Goal: Navigation & Orientation: Find specific page/section

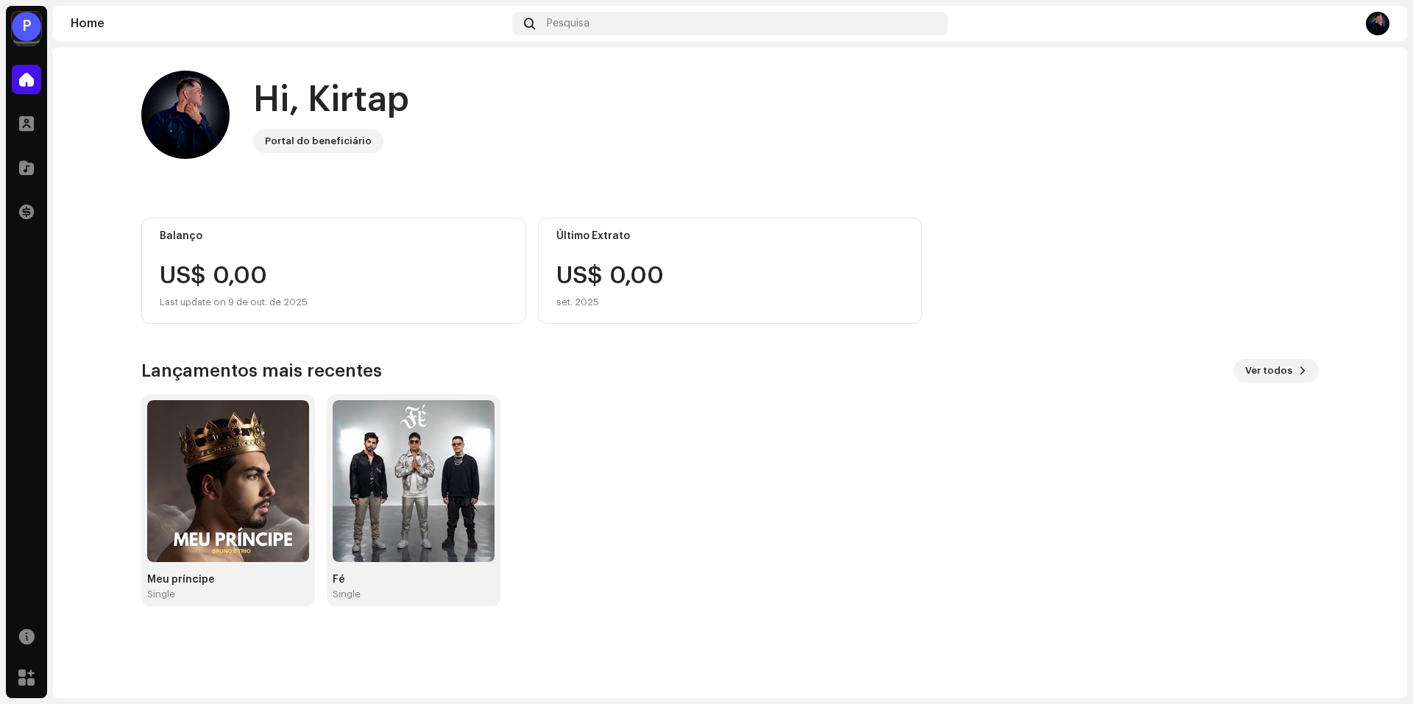
click at [28, 37] on div "P" at bounding box center [26, 26] width 29 height 29
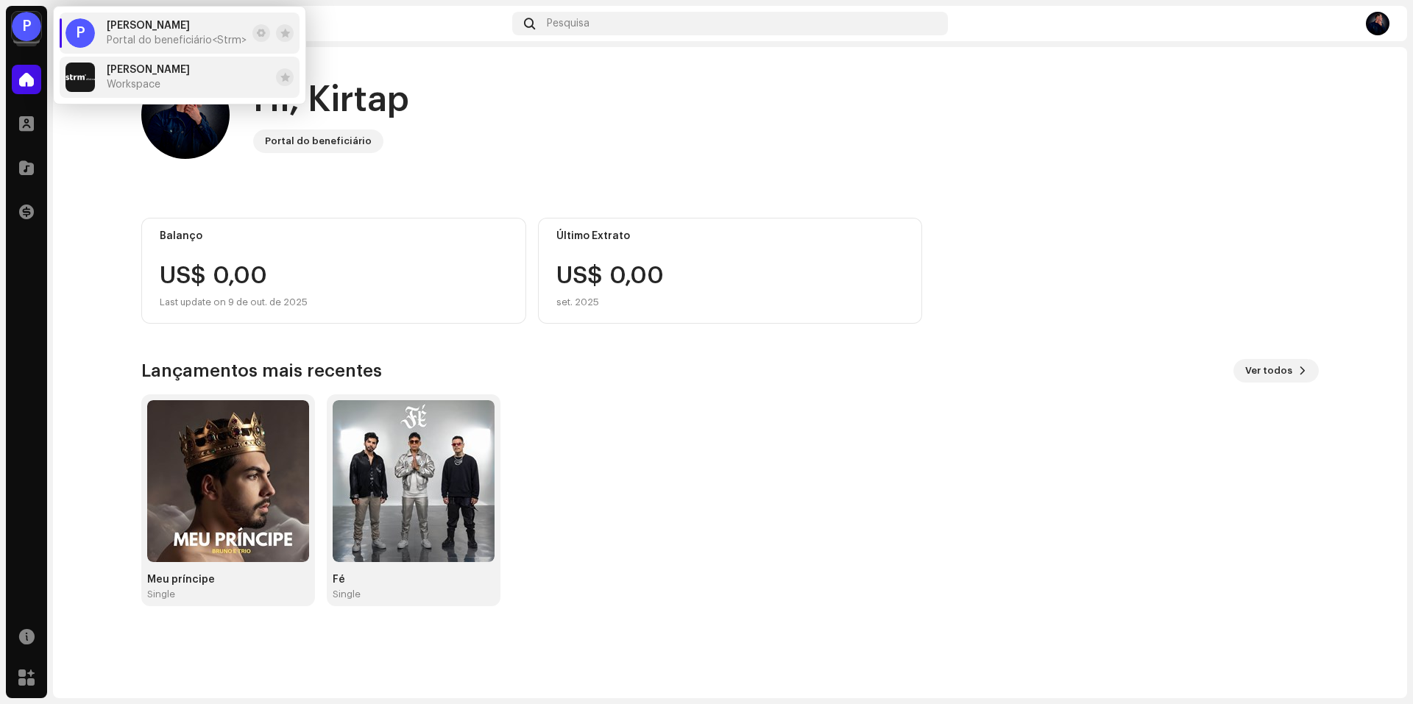
click at [107, 82] on span "Workspace" at bounding box center [134, 85] width 54 height 12
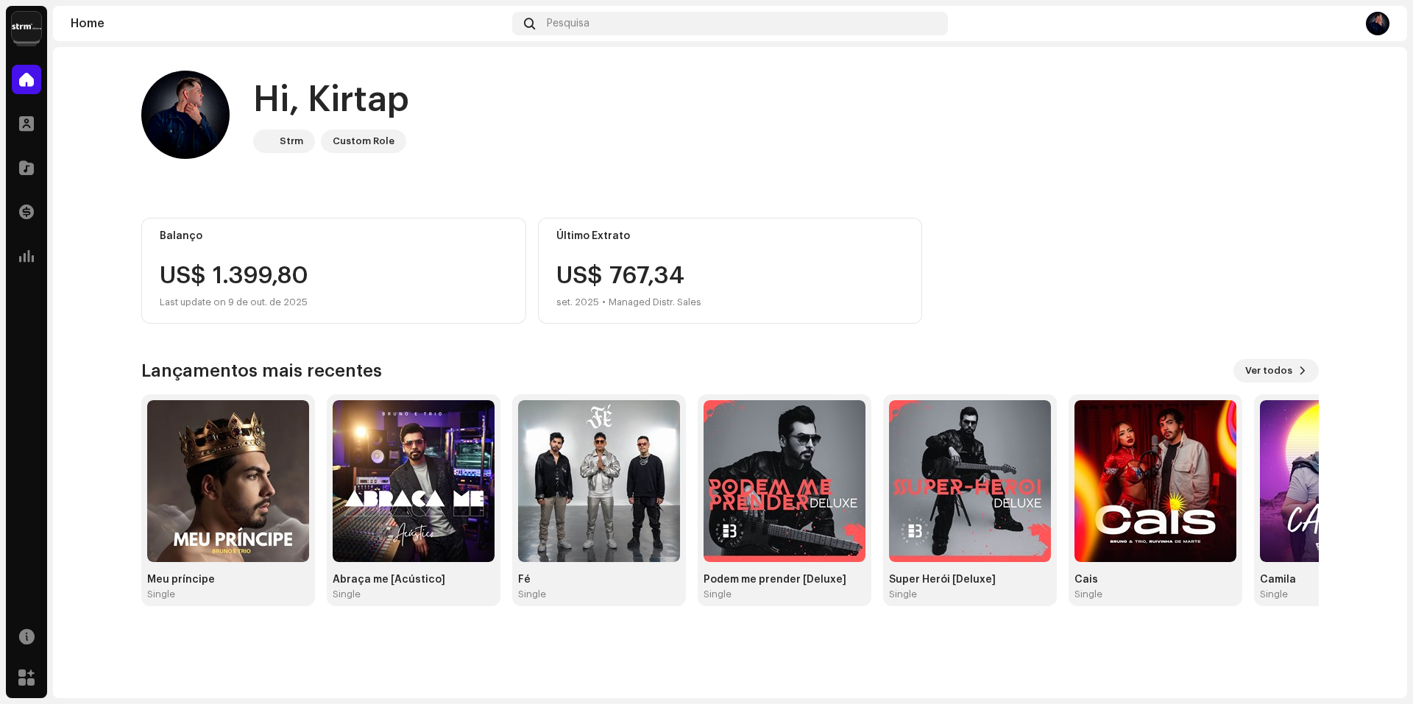
click at [26, 33] on img at bounding box center [26, 26] width 29 height 29
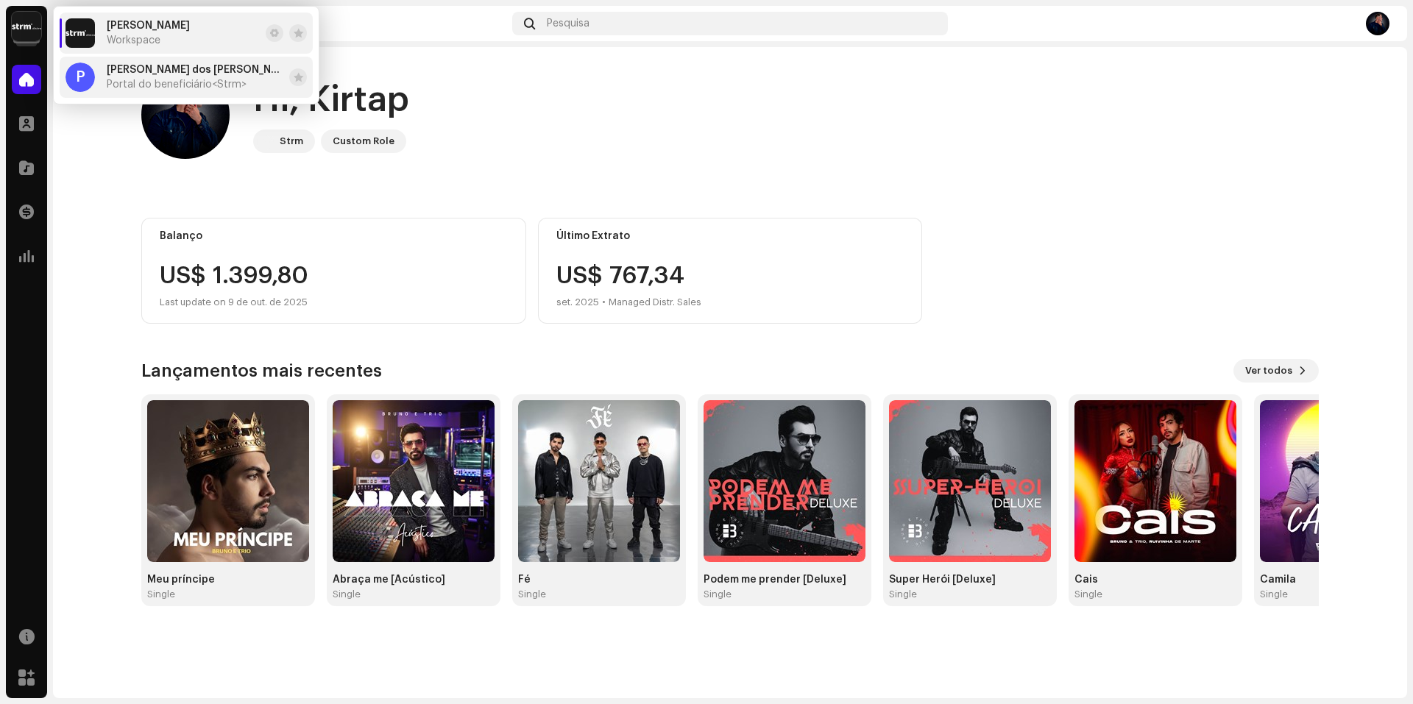
click at [122, 84] on span "Portal do beneficiário <Strm>" at bounding box center [177, 85] width 140 height 12
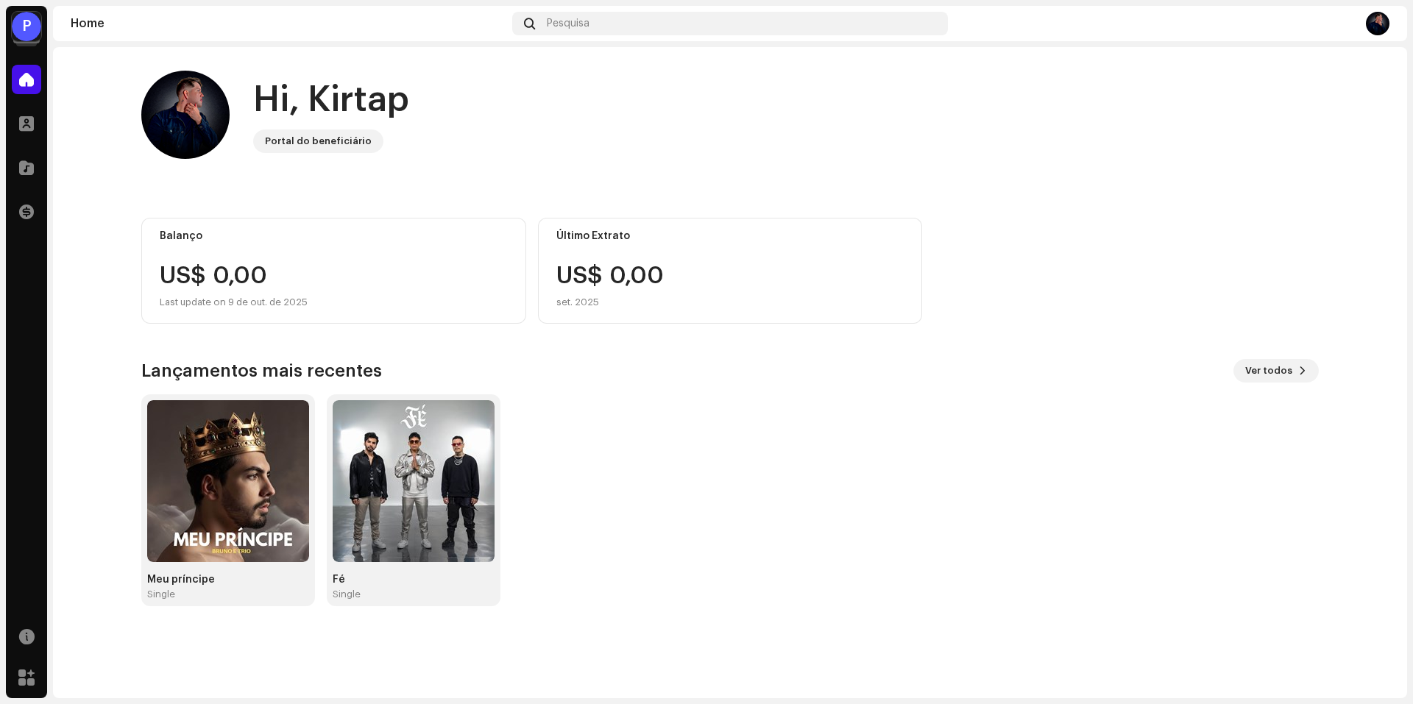
click at [35, 30] on div "P" at bounding box center [26, 26] width 29 height 29
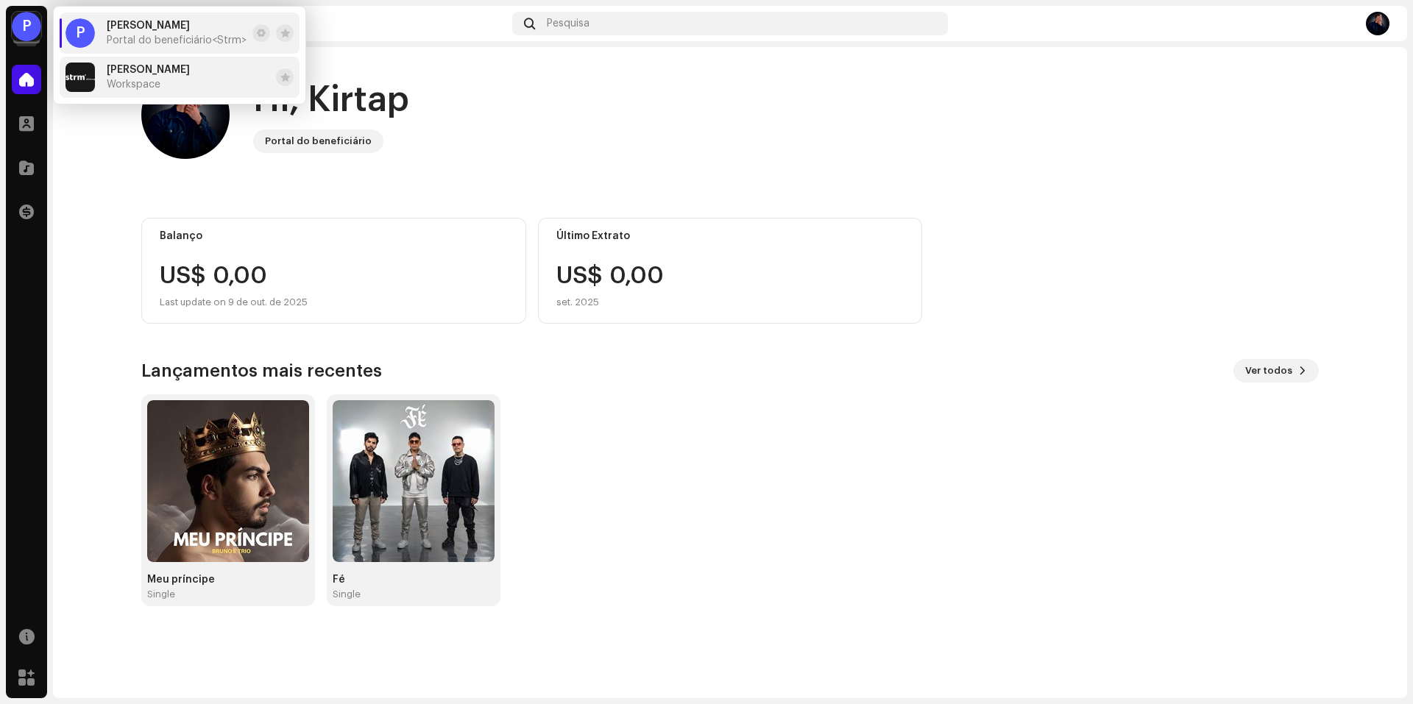
click at [133, 73] on span "[PERSON_NAME]" at bounding box center [148, 70] width 83 height 12
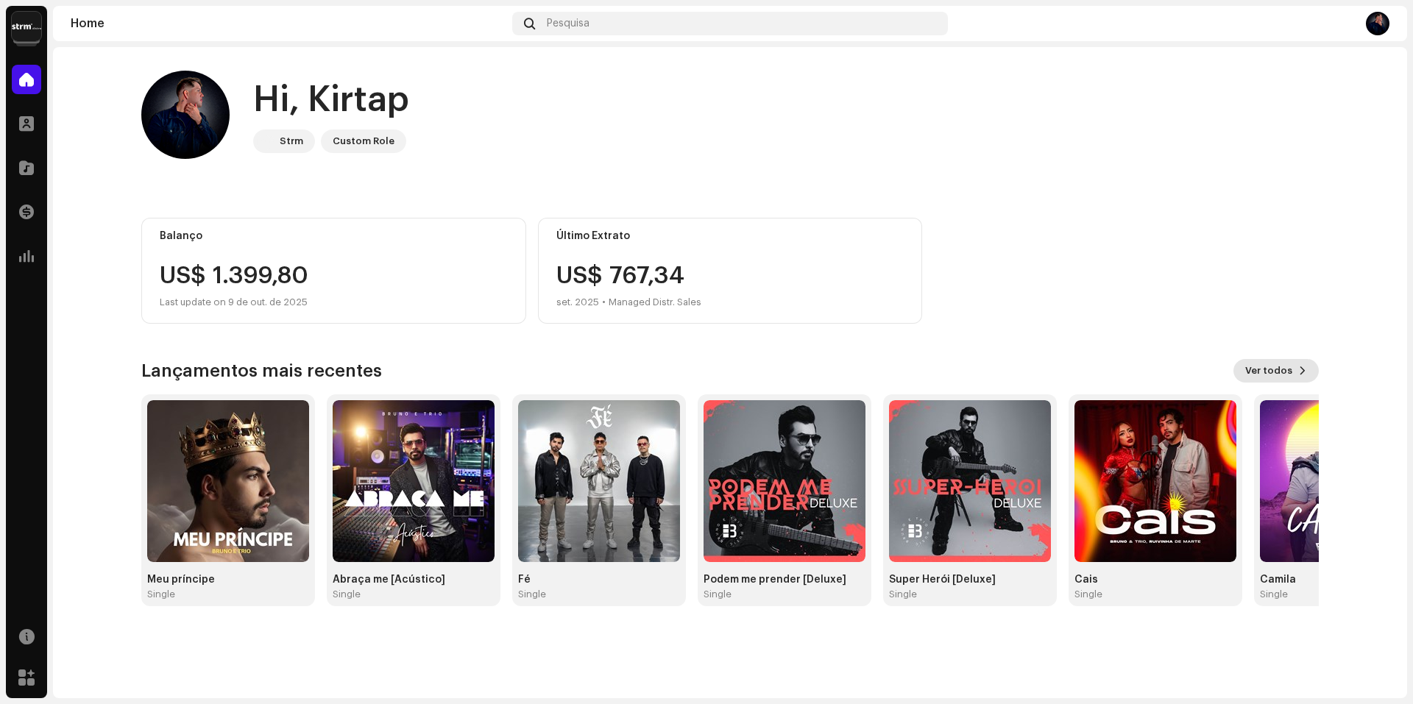
click at [1283, 375] on span "Ver todos" at bounding box center [1268, 370] width 47 height 29
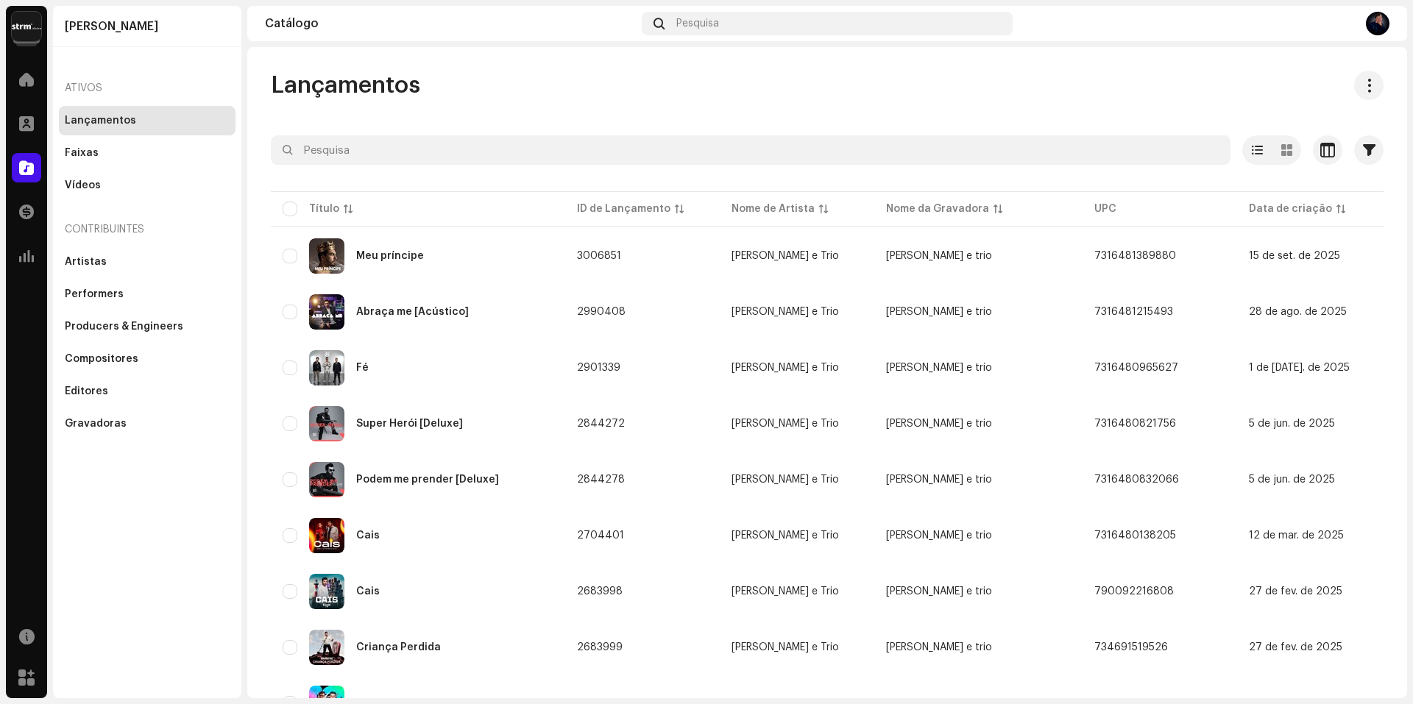
click at [32, 32] on img at bounding box center [26, 26] width 29 height 29
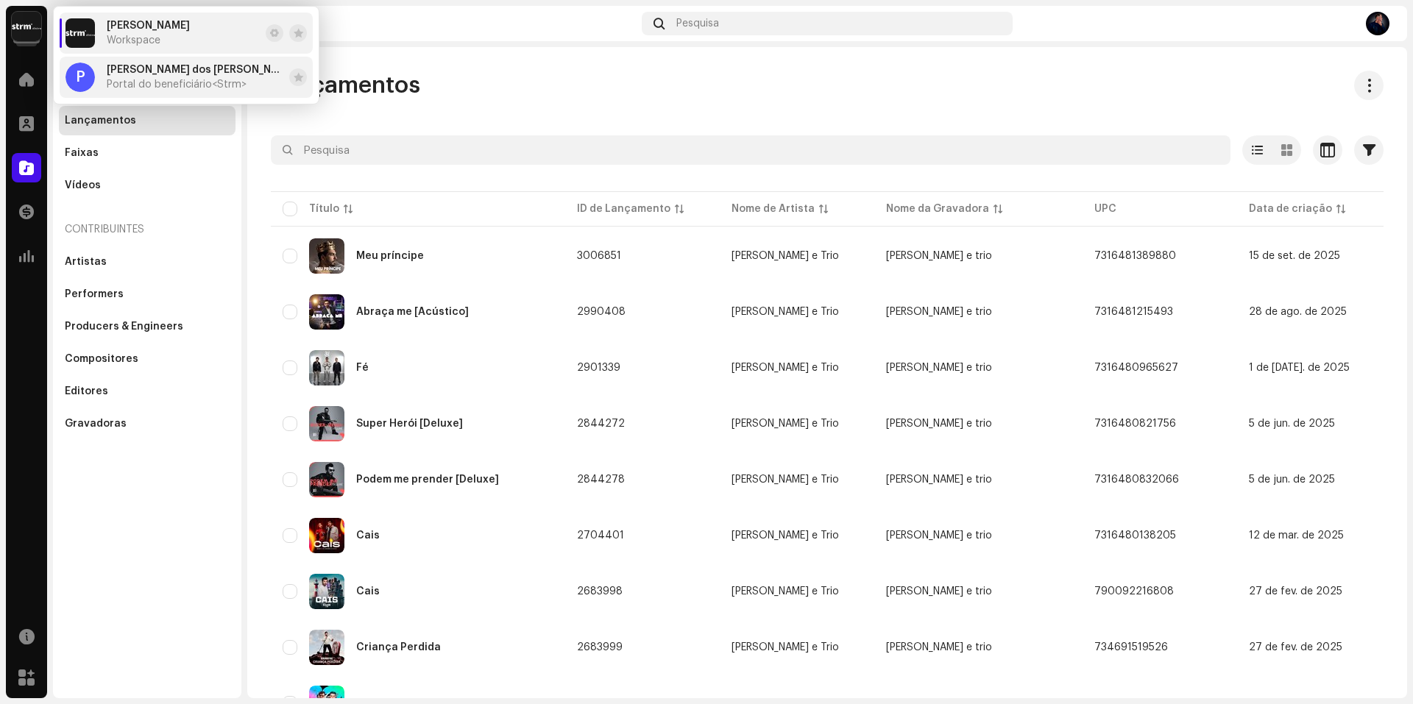
click at [133, 66] on span "[PERSON_NAME]" at bounding box center [195, 70] width 177 height 12
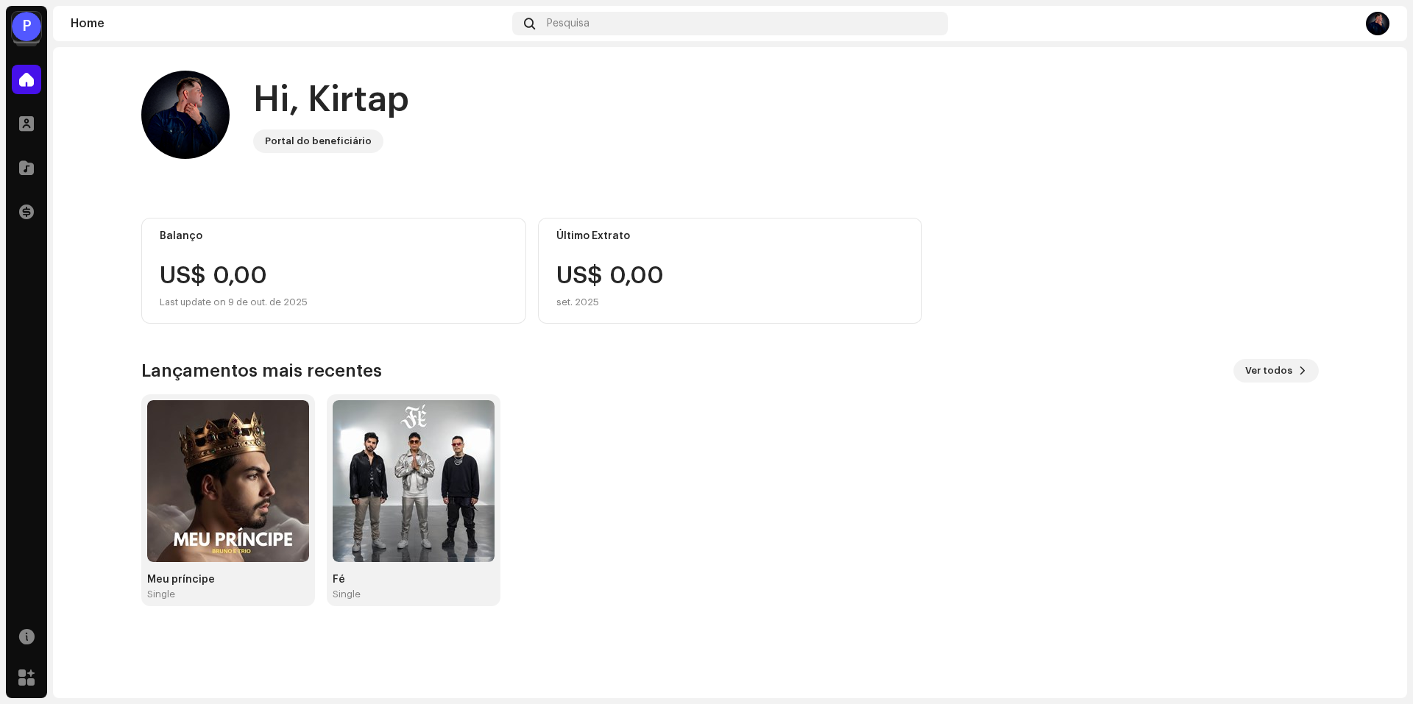
click at [18, 25] on div "P" at bounding box center [26, 26] width 29 height 29
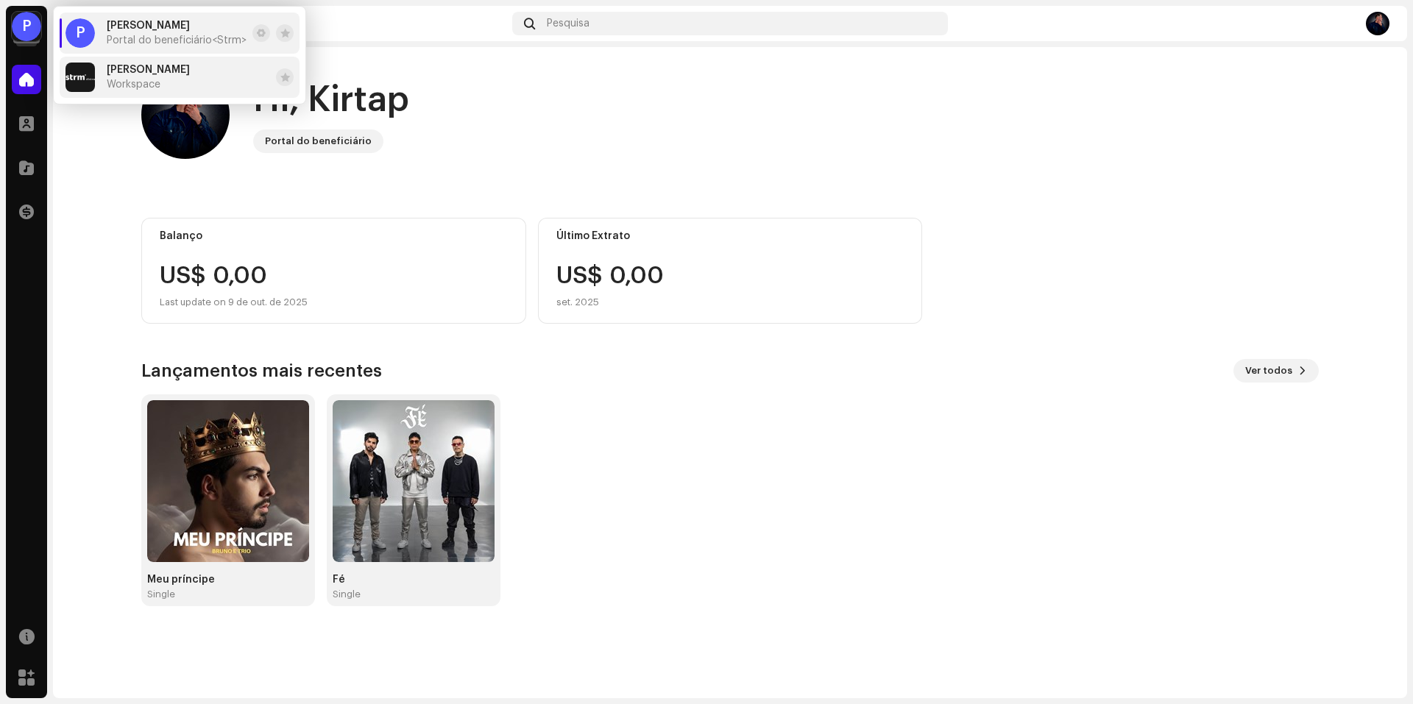
click at [132, 80] on span "Workspace" at bounding box center [134, 85] width 54 height 12
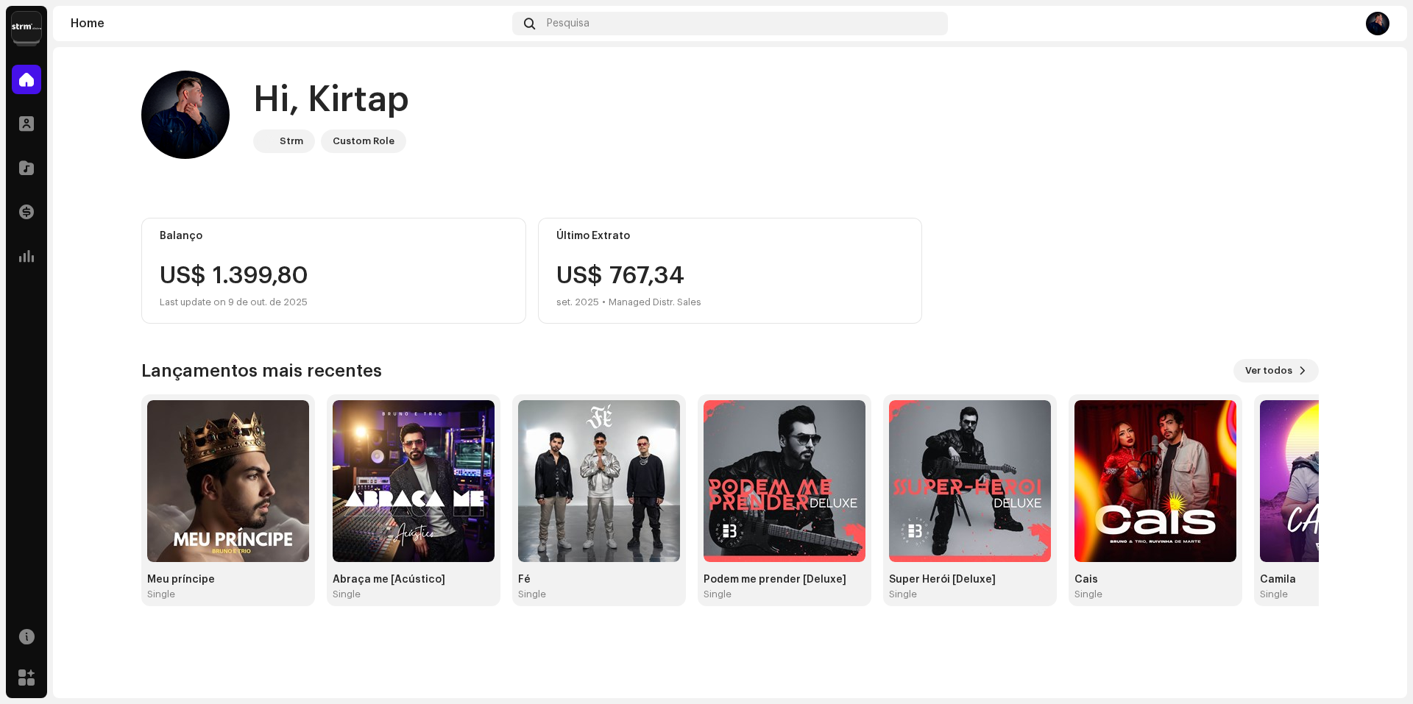
click at [23, 23] on img at bounding box center [26, 26] width 29 height 29
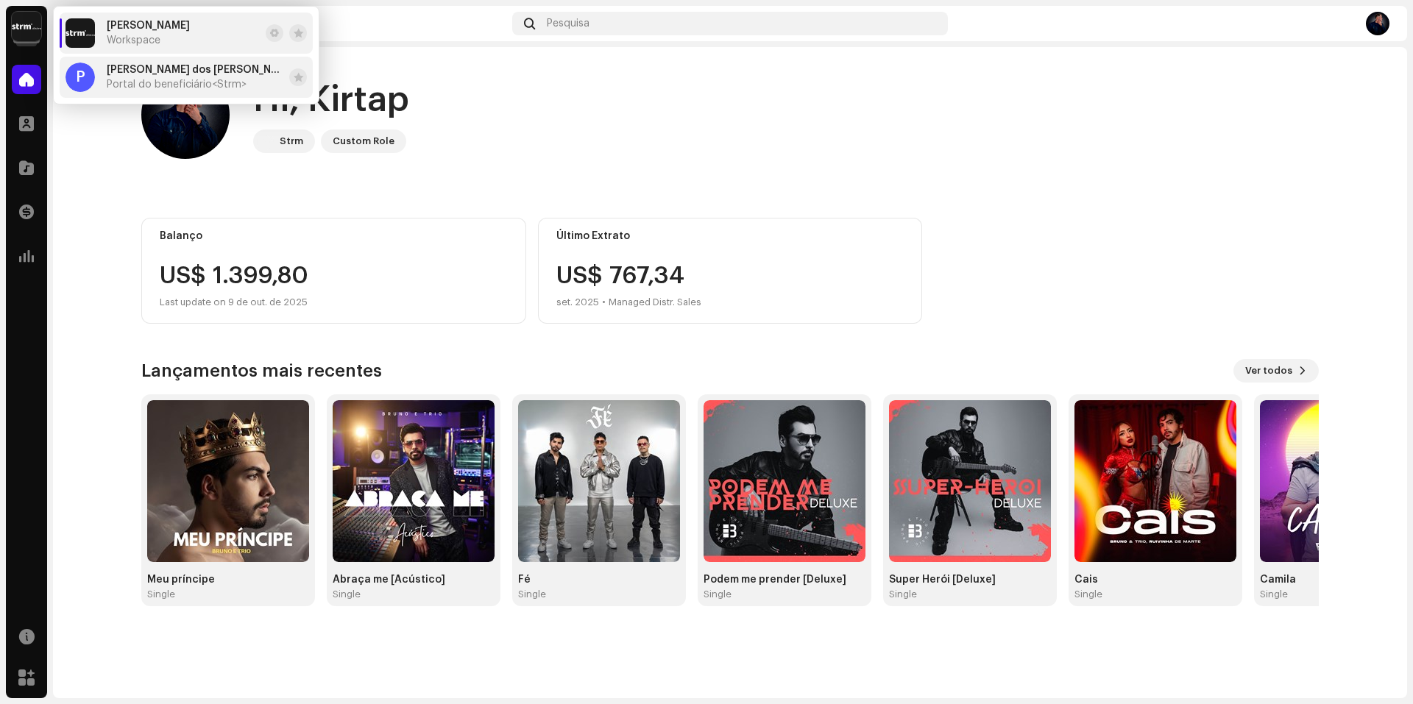
click at [78, 80] on div "P" at bounding box center [80, 77] width 29 height 29
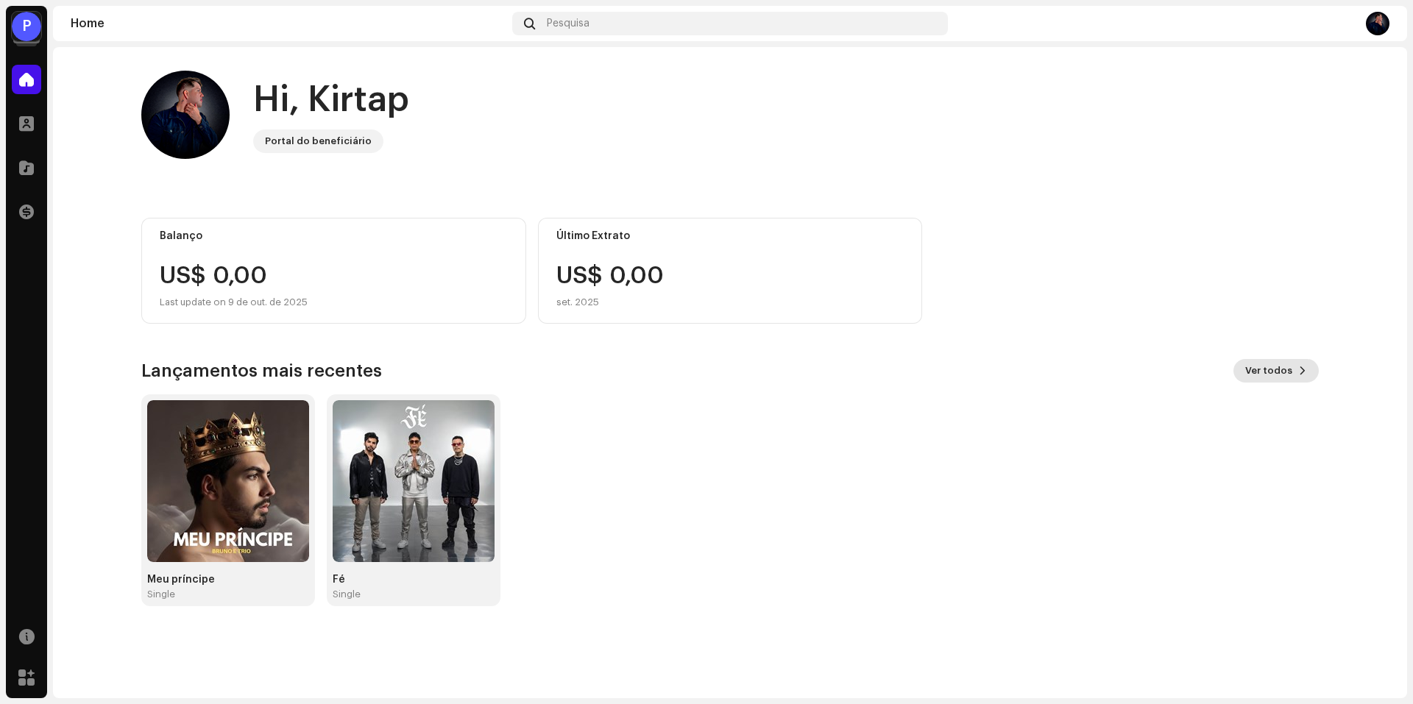
click at [1293, 374] on button "Ver todos" at bounding box center [1276, 371] width 85 height 24
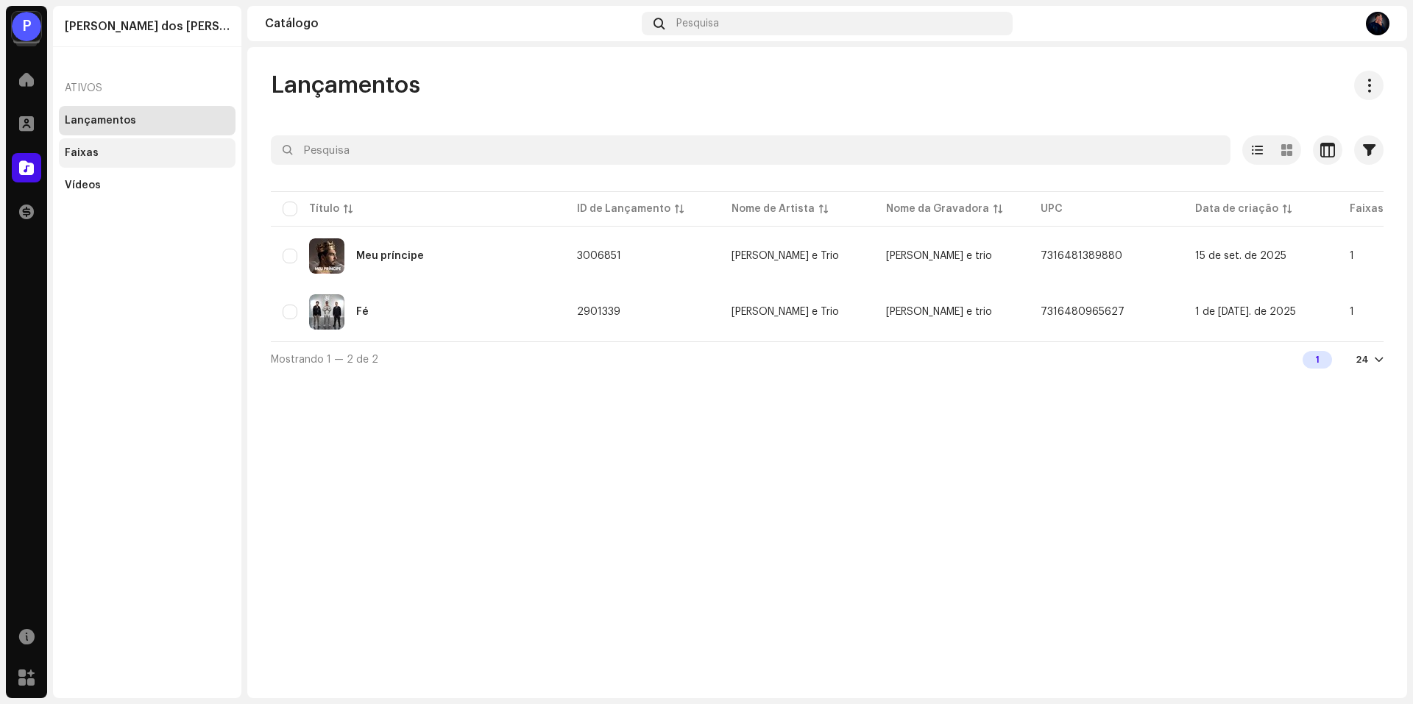
click at [87, 156] on div "Faixas" at bounding box center [82, 153] width 34 height 12
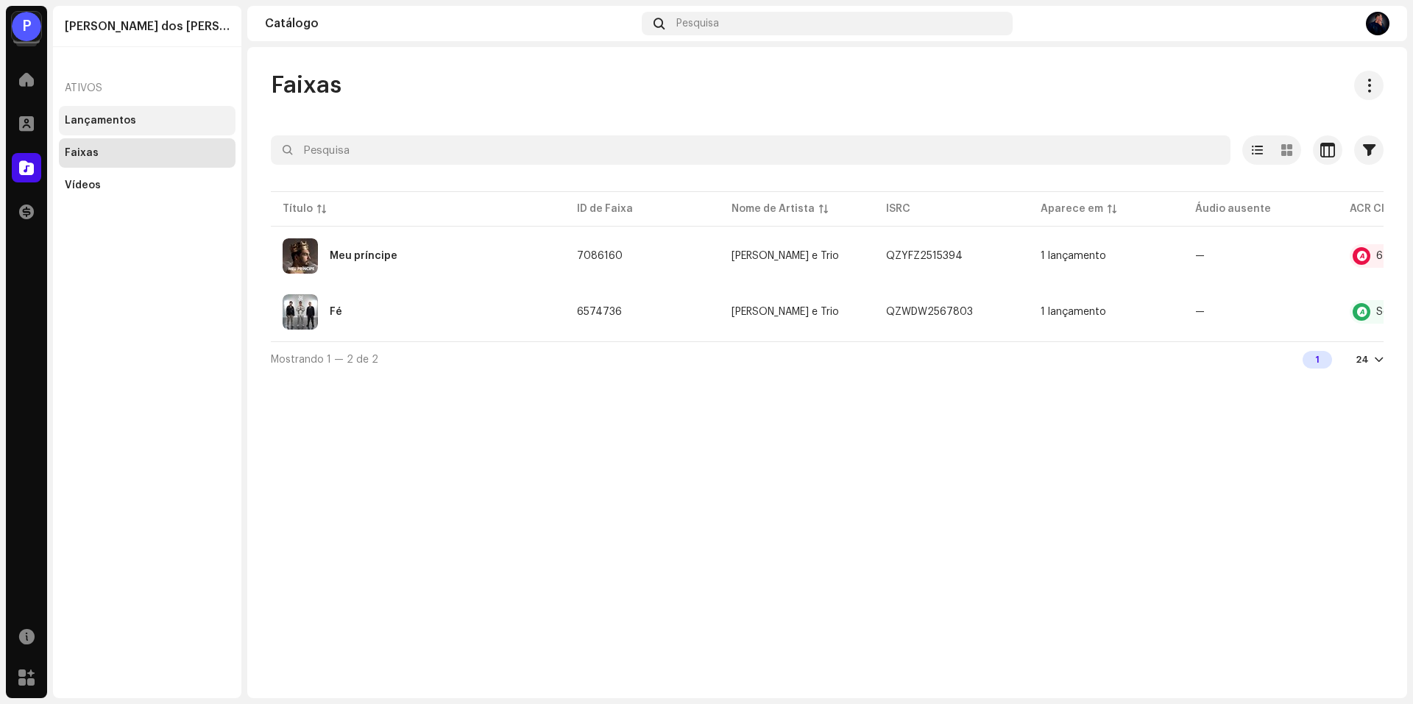
click at [113, 121] on div "Lançamentos" at bounding box center [100, 121] width 71 height 12
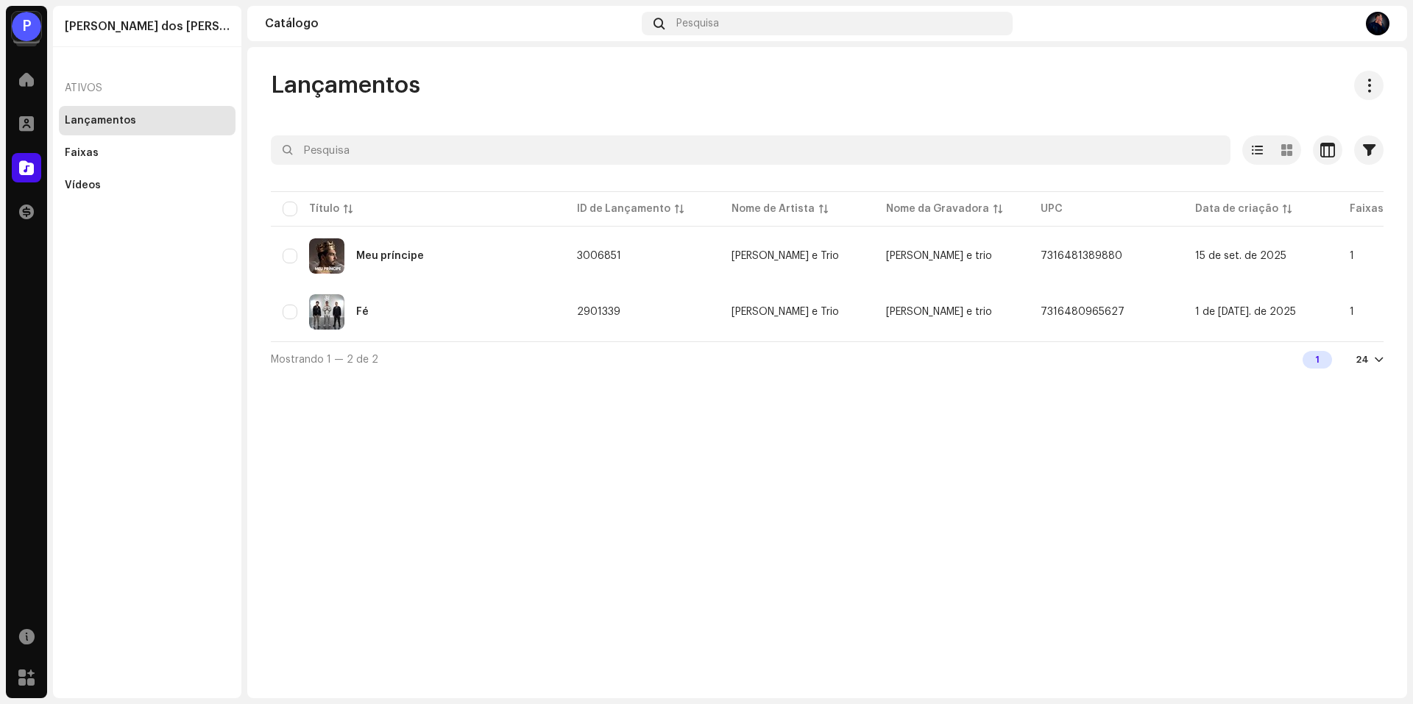
click at [15, 33] on div "P" at bounding box center [26, 26] width 29 height 29
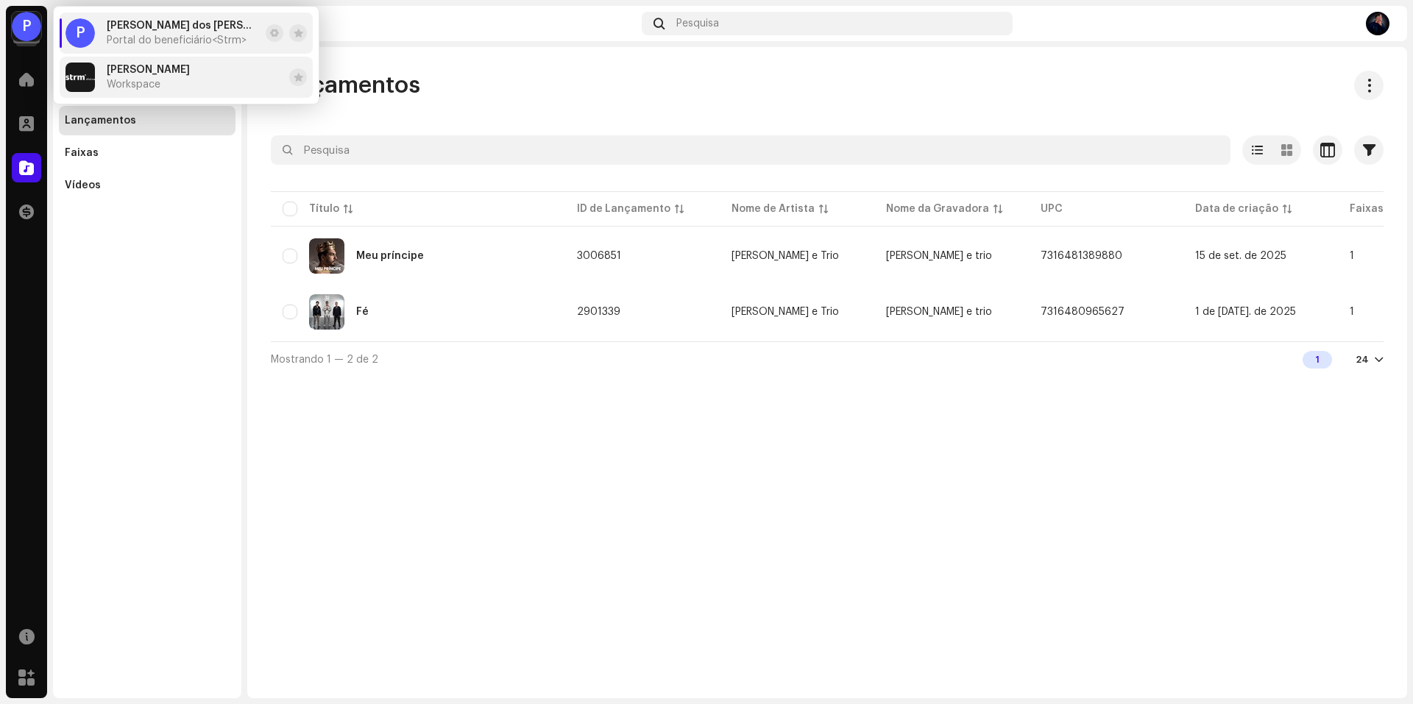
click at [115, 77] on div "Bruno Workspace" at bounding box center [148, 77] width 83 height 26
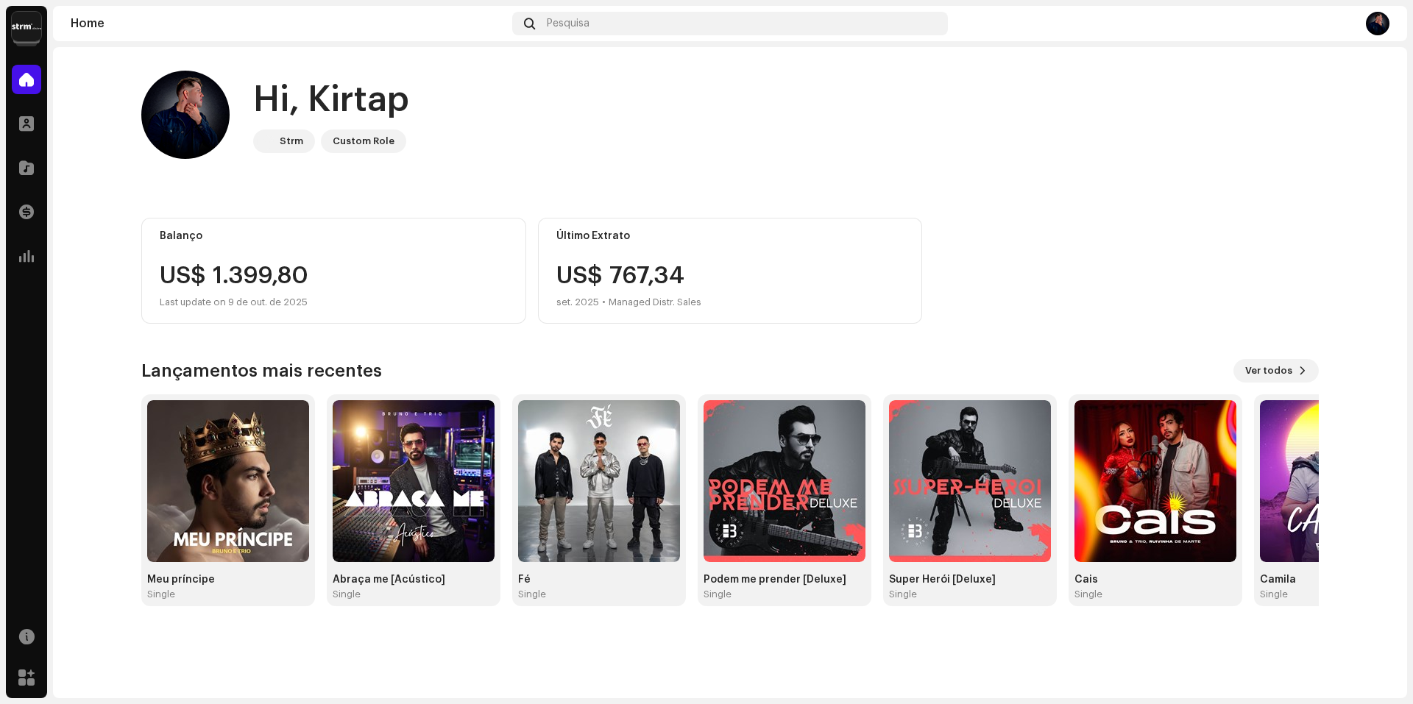
click at [36, 28] on img at bounding box center [26, 26] width 29 height 29
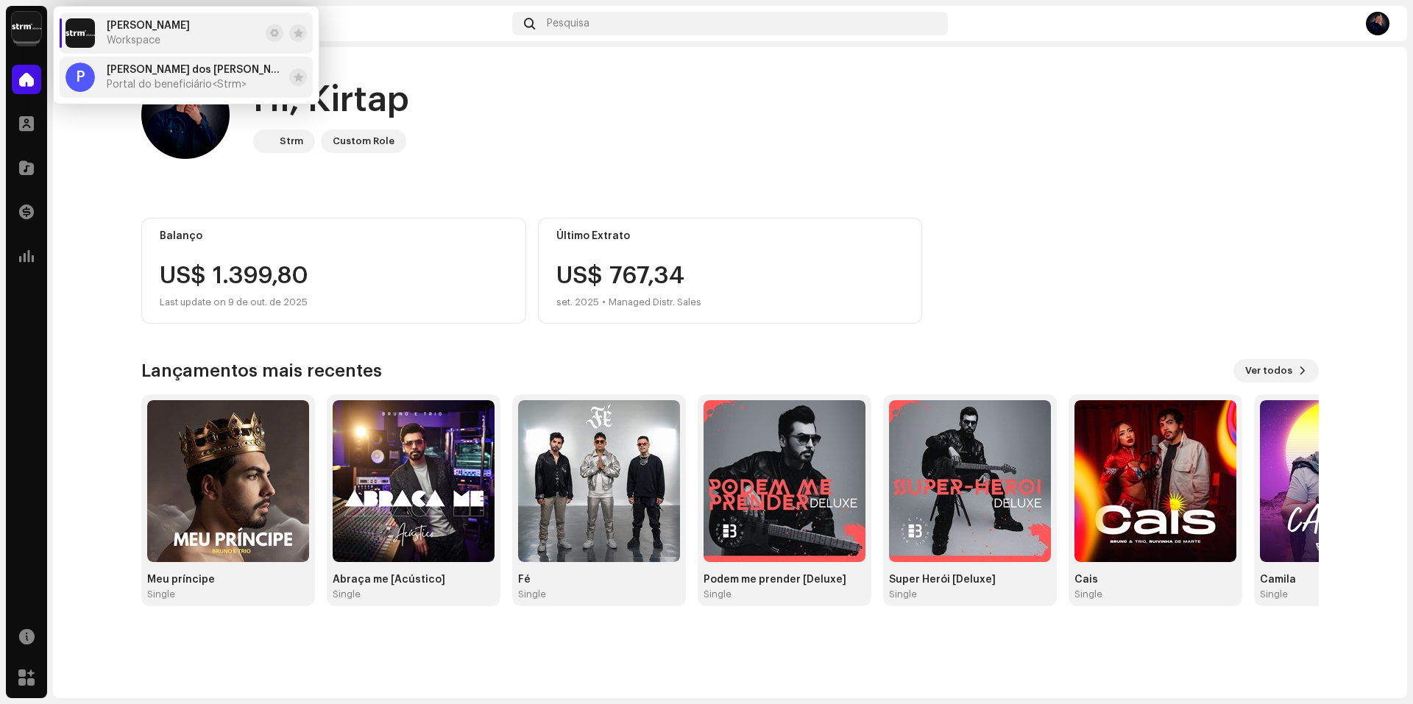
click at [153, 79] on span "Portal do beneficiário <Strm>" at bounding box center [177, 85] width 140 height 12
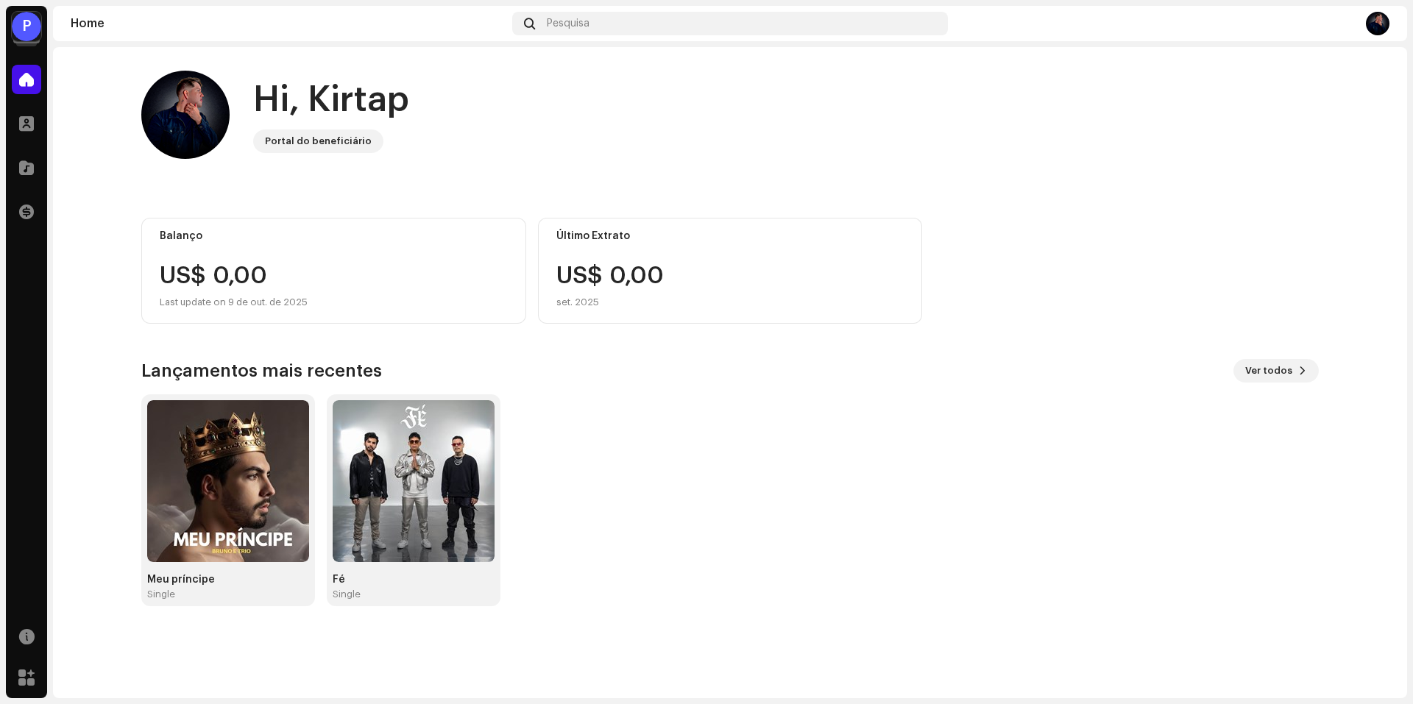
click at [32, 40] on re-a-cover "P" at bounding box center [26, 26] width 29 height 29
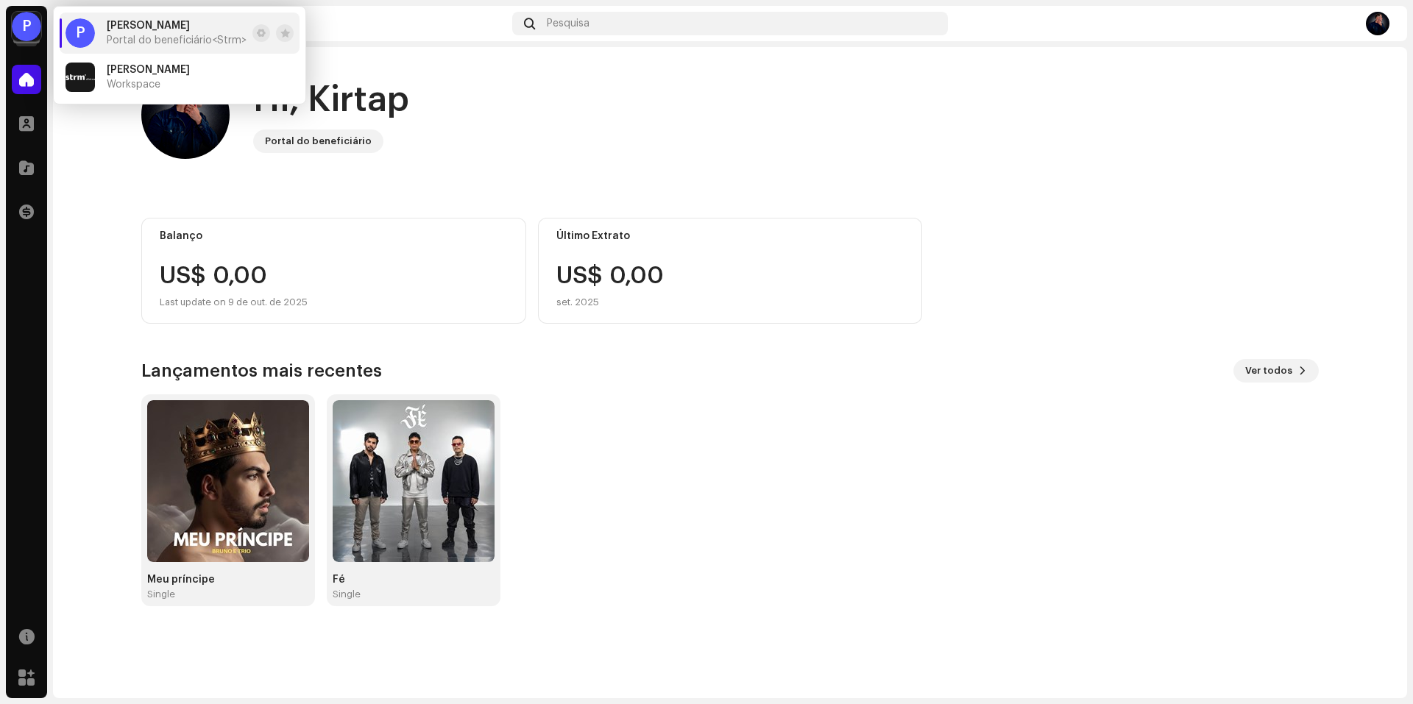
drag, startPoint x: 911, startPoint y: 588, endPoint x: 1130, endPoint y: 616, distance: 221.1
click at [911, 588] on div "Meu príncipe Single Fé Single" at bounding box center [724, 500] width 1178 height 212
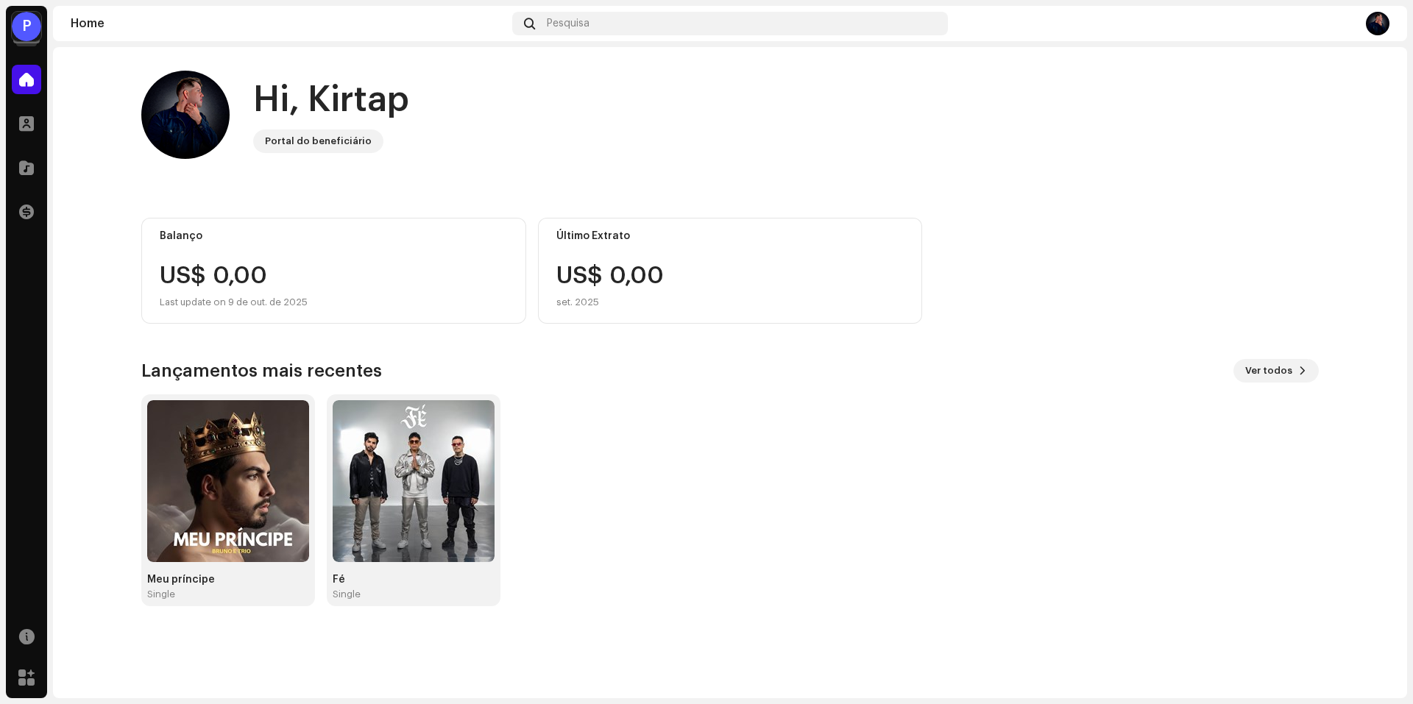
click at [972, 461] on div "Meu príncipe Single Fé Single" at bounding box center [724, 500] width 1178 height 212
